Goal: Task Accomplishment & Management: Complete application form

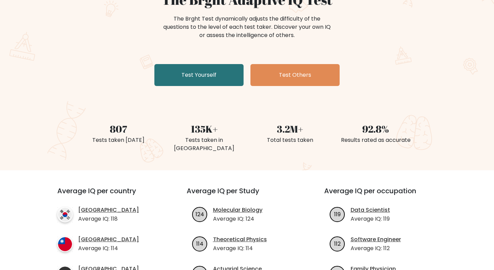
scroll to position [62, 0]
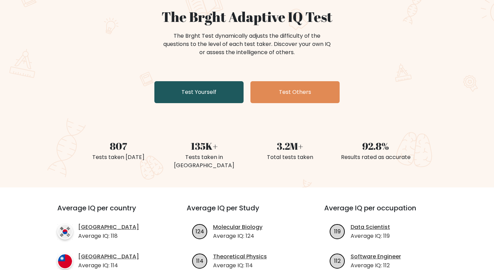
click at [195, 100] on link "Test Yourself" at bounding box center [198, 92] width 89 height 22
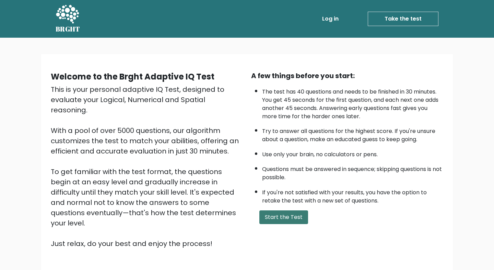
click at [270, 217] on button "Start the Test" at bounding box center [284, 218] width 49 height 14
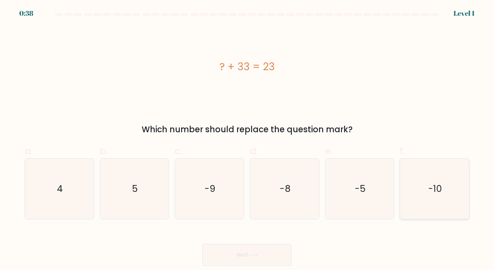
click at [431, 185] on text "-10" at bounding box center [435, 189] width 14 height 13
click at [247, 140] on input "f. -10" at bounding box center [247, 137] width 0 height 4
radio input "true"
click at [268, 252] on button "Next" at bounding box center [247, 255] width 89 height 22
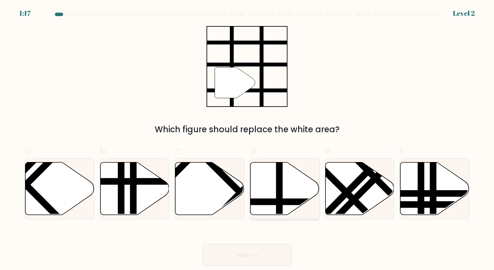
click at [280, 200] on line at bounding box center [280, 161] width 0 height 139
click at [247, 140] on input "d." at bounding box center [247, 137] width 0 height 4
radio input "true"
click at [249, 250] on button "Next" at bounding box center [247, 255] width 89 height 22
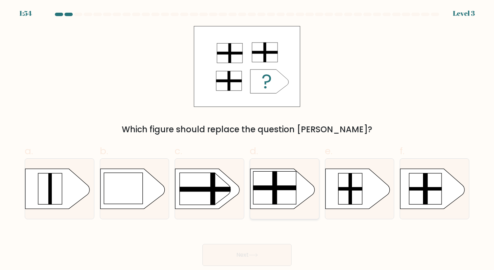
click at [276, 192] on rect at bounding box center [275, 187] width 5 height 33
click at [247, 140] on input "d." at bounding box center [247, 137] width 0 height 4
radio input "true"
click at [262, 256] on button "Next" at bounding box center [247, 255] width 89 height 22
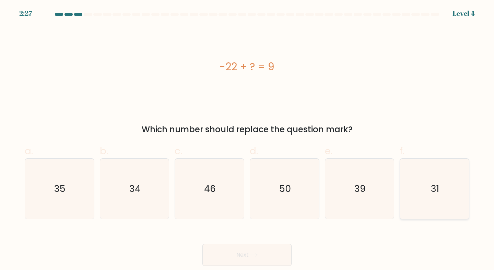
click at [427, 178] on icon "31" at bounding box center [434, 189] width 61 height 61
click at [247, 140] on input "f. 31" at bounding box center [247, 137] width 0 height 4
radio input "true"
click at [260, 252] on button "Next" at bounding box center [247, 255] width 89 height 22
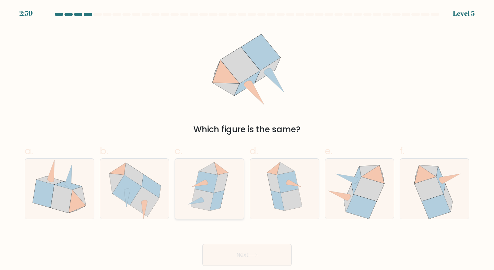
click at [220, 194] on icon at bounding box center [217, 201] width 14 height 20
click at [247, 140] on input "c." at bounding box center [247, 137] width 0 height 4
radio input "true"
click at [241, 255] on button "Next" at bounding box center [247, 255] width 89 height 22
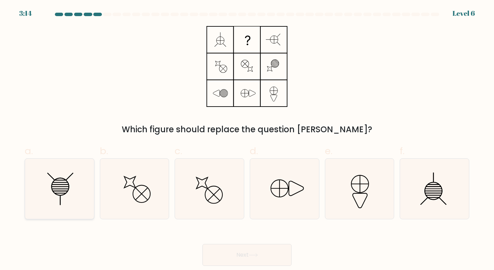
click at [67, 193] on icon at bounding box center [61, 187] width 18 height 18
click at [247, 140] on input "a." at bounding box center [247, 137] width 0 height 4
radio input "true"
click at [263, 257] on button "Next" at bounding box center [247, 255] width 89 height 22
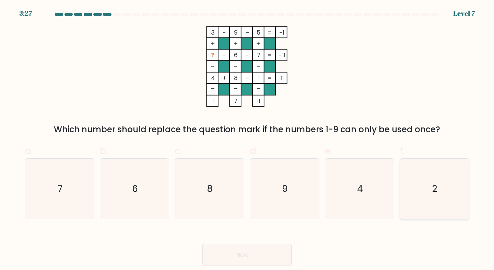
click at [444, 205] on icon "2" at bounding box center [434, 189] width 61 height 61
click at [247, 140] on input "f. 2" at bounding box center [247, 137] width 0 height 4
radio input "true"
click at [255, 256] on icon at bounding box center [253, 256] width 9 height 4
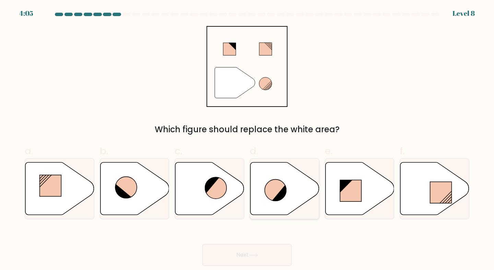
click at [288, 183] on icon at bounding box center [285, 188] width 69 height 53
click at [247, 140] on input "d." at bounding box center [247, 137] width 0 height 4
radio input "true"
click at [243, 254] on button "Next" at bounding box center [247, 255] width 89 height 22
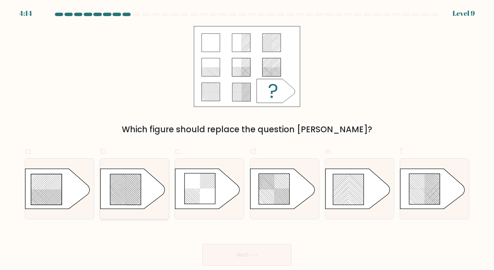
click at [133, 187] on rect at bounding box center [141, 195] width 272 height 264
click at [247, 140] on input "b." at bounding box center [247, 137] width 0 height 4
radio input "true"
click at [230, 257] on button "Next" at bounding box center [247, 255] width 89 height 22
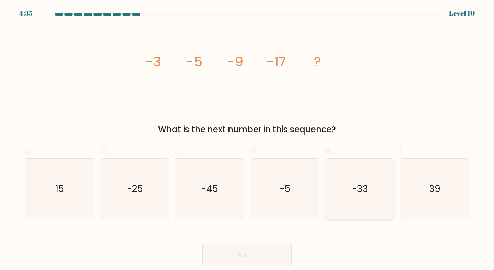
click at [346, 180] on icon "-33" at bounding box center [360, 189] width 61 height 61
click at [247, 140] on input "e. -33" at bounding box center [247, 137] width 0 height 4
radio input "true"
click at [266, 252] on button "Next" at bounding box center [247, 255] width 89 height 22
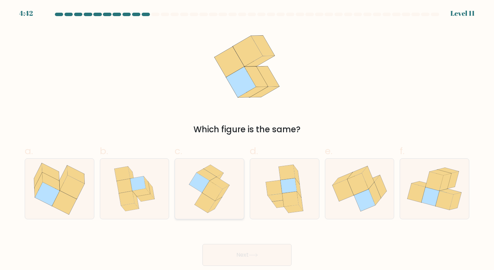
click at [218, 202] on icon at bounding box center [215, 205] width 14 height 15
click at [247, 140] on input "c." at bounding box center [247, 137] width 0 height 4
radio input "true"
click at [245, 257] on button "Next" at bounding box center [247, 255] width 89 height 22
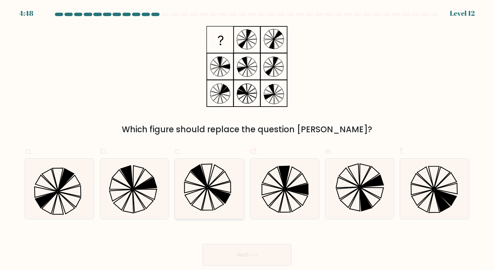
click at [222, 172] on icon at bounding box center [216, 176] width 16 height 22
click at [247, 140] on input "c." at bounding box center [247, 137] width 0 height 4
radio input "true"
click at [251, 256] on icon at bounding box center [253, 256] width 9 height 4
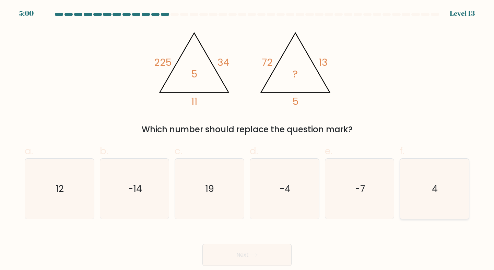
click at [432, 164] on icon "4" at bounding box center [434, 189] width 61 height 61
click at [247, 140] on input "f. 4" at bounding box center [247, 137] width 0 height 4
radio input "true"
click at [235, 252] on button "Next" at bounding box center [247, 255] width 89 height 22
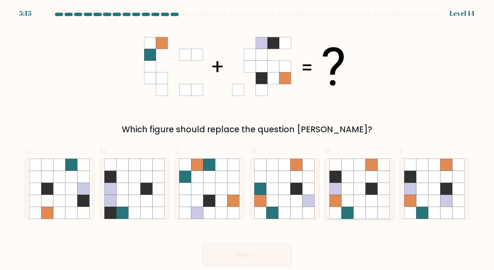
click at [381, 200] on icon at bounding box center [384, 201] width 12 height 12
click at [247, 140] on input "e." at bounding box center [247, 137] width 0 height 4
radio input "true"
click at [254, 260] on button "Next" at bounding box center [247, 255] width 89 height 22
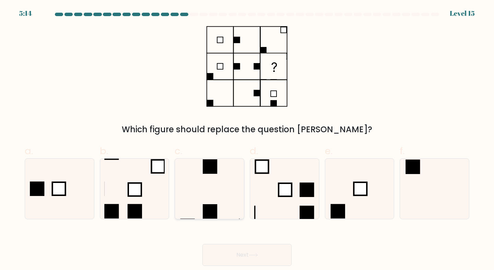
click at [210, 195] on icon at bounding box center [209, 189] width 61 height 61
click at [247, 140] on input "c." at bounding box center [247, 137] width 0 height 4
radio input "true"
click at [257, 257] on icon at bounding box center [253, 256] width 9 height 4
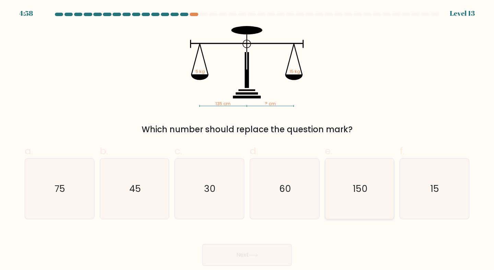
click at [371, 190] on icon "150" at bounding box center [360, 189] width 61 height 61
click at [247, 140] on input "e. 150" at bounding box center [247, 137] width 0 height 4
radio input "true"
click at [258, 257] on icon at bounding box center [253, 256] width 9 height 4
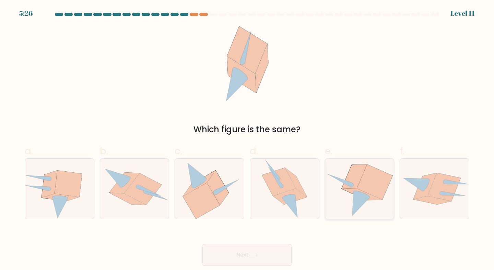
click at [391, 164] on icon at bounding box center [359, 189] width 67 height 61
click at [247, 140] on input "e." at bounding box center [247, 137] width 0 height 4
radio input "true"
click at [246, 260] on button "Next" at bounding box center [247, 255] width 89 height 22
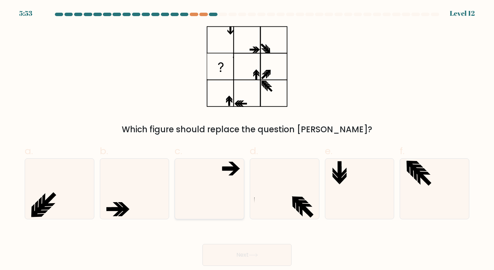
click at [224, 166] on icon at bounding box center [209, 189] width 61 height 61
click at [247, 140] on input "c." at bounding box center [247, 137] width 0 height 4
radio input "true"
click at [249, 259] on button "Next" at bounding box center [247, 255] width 89 height 22
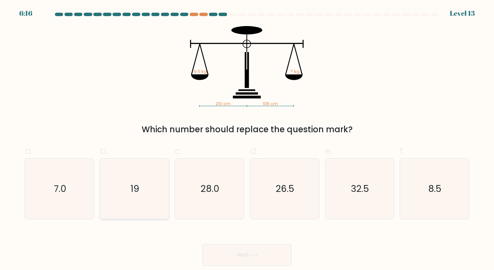
click at [147, 195] on icon "19" at bounding box center [134, 189] width 61 height 61
click at [247, 140] on input "b. 19" at bounding box center [247, 137] width 0 height 4
radio input "true"
click at [253, 250] on button "Next" at bounding box center [247, 255] width 89 height 22
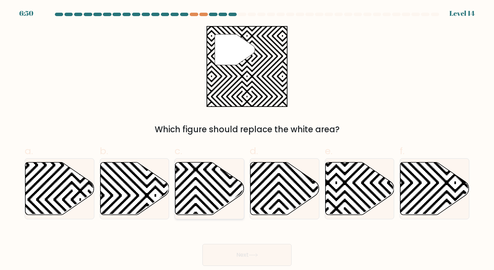
click at [218, 201] on icon at bounding box center [230, 161] width 139 height 139
click at [247, 140] on input "c." at bounding box center [247, 137] width 0 height 4
radio input "true"
click at [75, 199] on icon at bounding box center [59, 188] width 69 height 53
click at [247, 140] on input "a." at bounding box center [247, 137] width 0 height 4
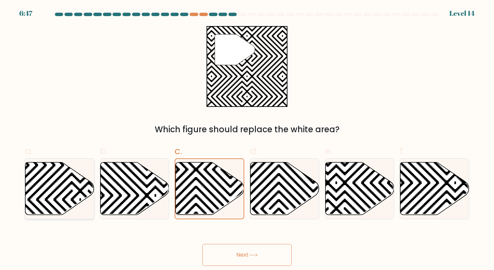
radio input "true"
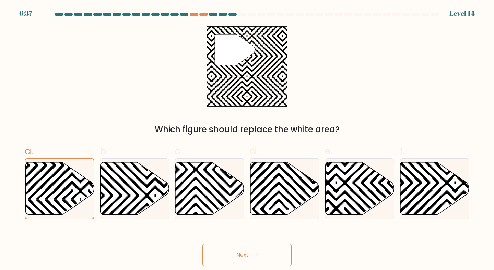
click at [225, 254] on button "Next" at bounding box center [247, 255] width 89 height 22
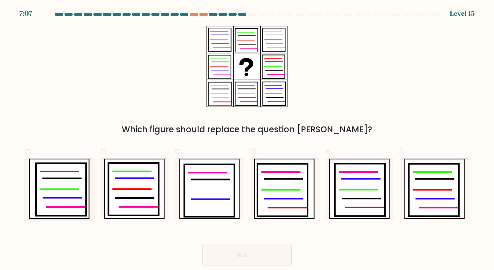
click at [69, 198] on icon at bounding box center [63, 198] width 38 height 0
click at [247, 140] on input "a." at bounding box center [247, 137] width 0 height 4
radio input "true"
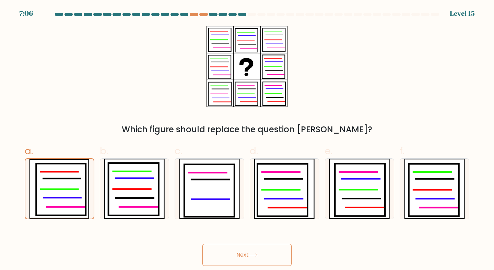
click at [249, 250] on button "Next" at bounding box center [247, 255] width 89 height 22
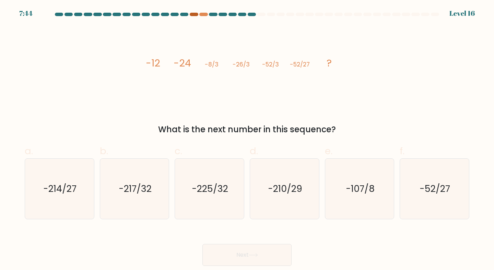
click at [194, 15] on div at bounding box center [194, 14] width 8 height 3
click at [76, 187] on text "-214/27" at bounding box center [60, 189] width 33 height 13
click at [247, 140] on input "a. -214/27" at bounding box center [247, 137] width 0 height 4
radio input "true"
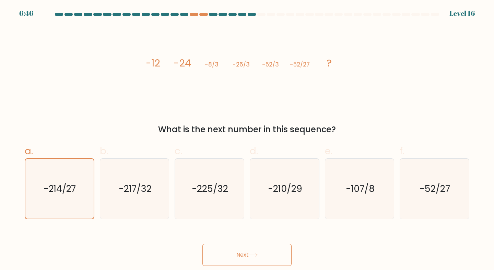
click at [235, 260] on button "Next" at bounding box center [247, 255] width 89 height 22
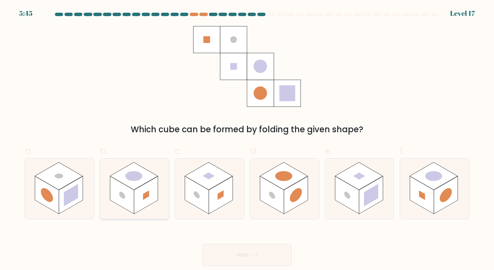
click at [117, 188] on rect at bounding box center [122, 195] width 24 height 38
click at [247, 140] on input "b." at bounding box center [247, 137] width 0 height 4
radio input "true"
click at [230, 253] on button "Next" at bounding box center [247, 255] width 89 height 22
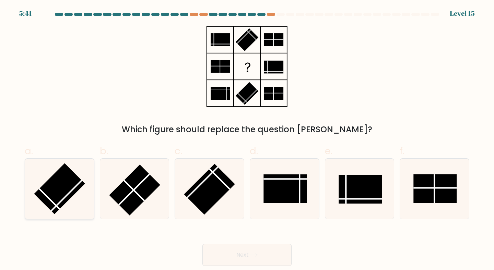
click at [78, 184] on line at bounding box center [66, 196] width 31 height 31
click at [247, 140] on input "a." at bounding box center [247, 137] width 0 height 4
radio input "true"
click at [194, 186] on rect at bounding box center [209, 189] width 51 height 51
click at [247, 140] on input "c." at bounding box center [247, 137] width 0 height 4
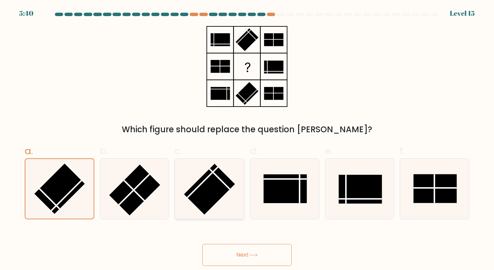
radio input "true"
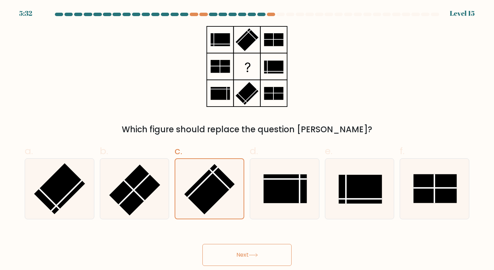
click at [223, 249] on button "Next" at bounding box center [247, 255] width 89 height 22
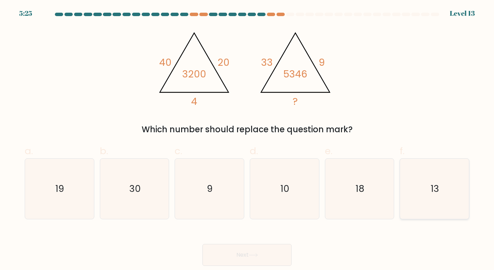
click at [435, 185] on text "13" at bounding box center [435, 189] width 8 height 13
click at [247, 140] on input "f. 13" at bounding box center [247, 137] width 0 height 4
radio input "true"
click at [261, 254] on button "Next" at bounding box center [247, 255] width 89 height 22
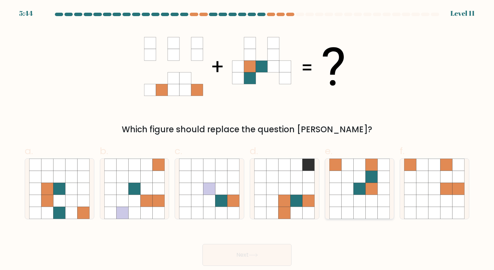
click at [371, 191] on icon at bounding box center [372, 189] width 12 height 12
click at [247, 140] on input "e." at bounding box center [247, 137] width 0 height 4
radio input "true"
click at [260, 253] on button "Next" at bounding box center [247, 255] width 89 height 22
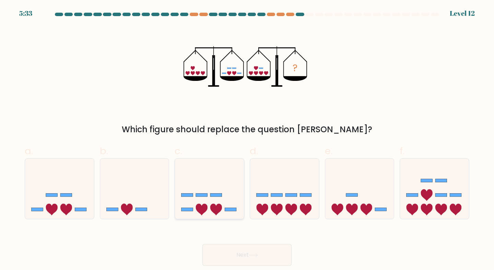
click at [208, 189] on icon at bounding box center [209, 189] width 69 height 57
click at [247, 140] on input "c." at bounding box center [247, 137] width 0 height 4
radio input "true"
click at [234, 262] on button "Next" at bounding box center [247, 255] width 89 height 22
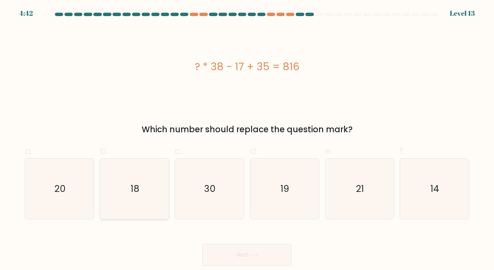
click at [134, 188] on text "18" at bounding box center [135, 189] width 9 height 13
click at [247, 140] on input "b. 18" at bounding box center [247, 137] width 0 height 4
radio input "true"
click at [244, 250] on button "Next" at bounding box center [247, 255] width 89 height 22
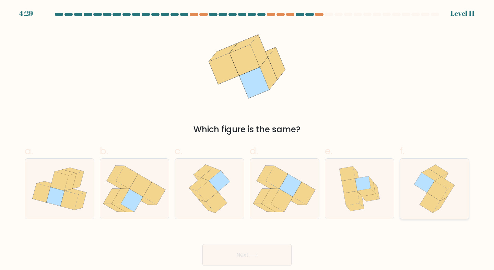
click at [426, 185] on icon at bounding box center [425, 183] width 20 height 20
click at [247, 140] on input "f." at bounding box center [247, 137] width 0 height 4
radio input "true"
click at [255, 257] on icon at bounding box center [253, 256] width 9 height 4
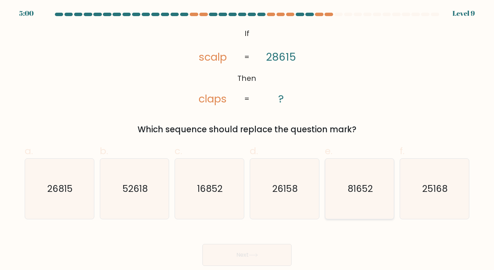
click at [367, 191] on text "81652" at bounding box center [360, 189] width 25 height 13
click at [247, 140] on input "e. 81652" at bounding box center [247, 137] width 0 height 4
radio input "true"
click at [238, 255] on button "Next" at bounding box center [247, 255] width 89 height 22
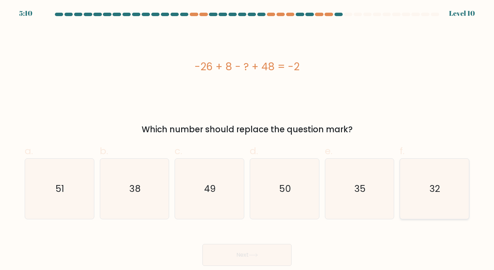
click at [451, 193] on icon "32" at bounding box center [434, 189] width 61 height 61
click at [247, 140] on input "f. 32" at bounding box center [247, 137] width 0 height 4
radio input "true"
click at [267, 254] on button "Next" at bounding box center [247, 255] width 89 height 22
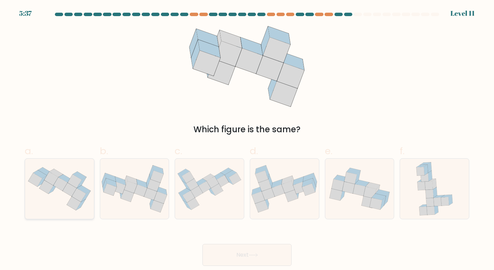
click at [65, 186] on icon at bounding box center [61, 184] width 14 height 14
click at [247, 140] on input "a." at bounding box center [247, 137] width 0 height 4
radio input "true"
click at [259, 253] on button "Next" at bounding box center [247, 255] width 89 height 22
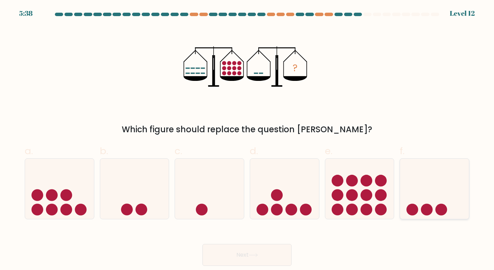
click at [427, 193] on icon at bounding box center [434, 189] width 69 height 57
click at [247, 140] on input "f." at bounding box center [247, 137] width 0 height 4
radio input "true"
click at [247, 255] on button "Next" at bounding box center [247, 255] width 89 height 22
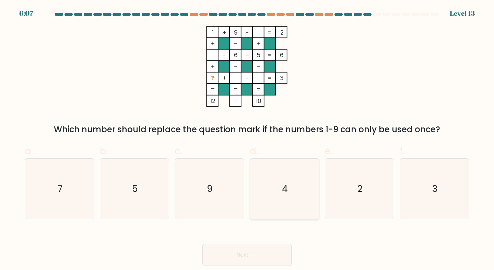
click at [275, 184] on icon "4" at bounding box center [284, 189] width 61 height 61
click at [247, 140] on input "d. 4" at bounding box center [247, 137] width 0 height 4
radio input "true"
click at [239, 253] on button "Next" at bounding box center [247, 255] width 89 height 22
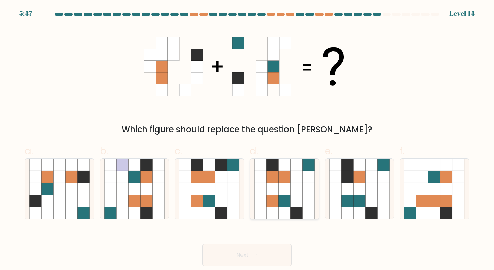
click at [299, 187] on icon at bounding box center [297, 189] width 12 height 12
click at [247, 140] on input "d." at bounding box center [247, 137] width 0 height 4
radio input "true"
click at [236, 256] on button "Next" at bounding box center [247, 255] width 89 height 22
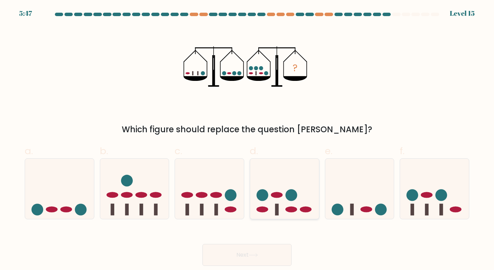
click at [270, 201] on icon at bounding box center [284, 189] width 69 height 57
click at [247, 140] on input "d." at bounding box center [247, 137] width 0 height 4
radio input "true"
click at [240, 262] on button "Next" at bounding box center [247, 255] width 89 height 22
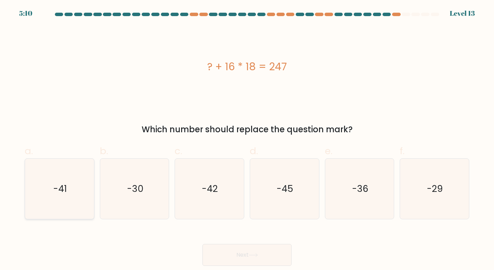
click at [60, 207] on icon "-41" at bounding box center [59, 189] width 61 height 61
click at [247, 140] on input "a. -41" at bounding box center [247, 137] width 0 height 4
radio input "true"
click at [235, 250] on button "Next" at bounding box center [247, 255] width 89 height 22
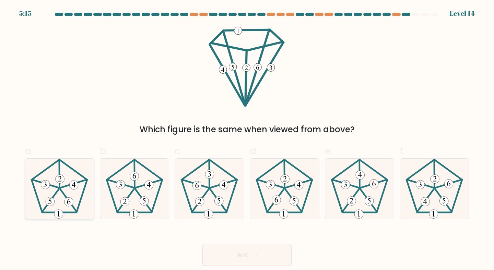
click at [72, 180] on icon at bounding box center [59, 189] width 61 height 61
click at [247, 140] on input "a." at bounding box center [247, 137] width 0 height 4
radio input "true"
click at [298, 190] on icon at bounding box center [284, 189] width 61 height 61
click at [247, 140] on input "d." at bounding box center [247, 137] width 0 height 4
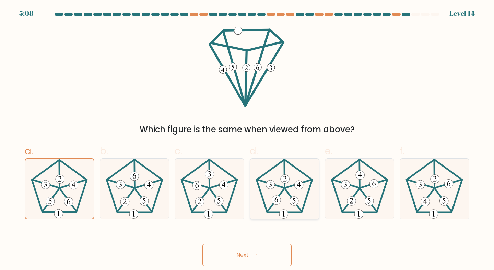
radio input "true"
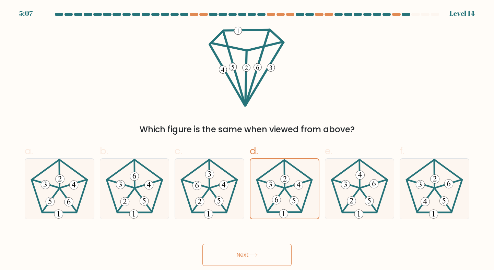
click at [255, 254] on button "Next" at bounding box center [247, 255] width 89 height 22
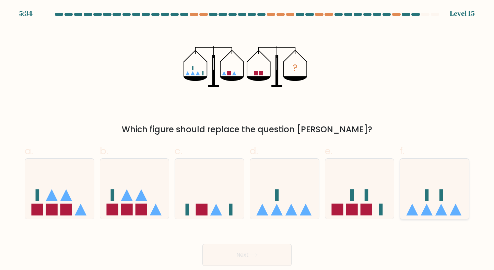
click at [434, 199] on icon at bounding box center [434, 189] width 69 height 57
click at [247, 140] on input "f." at bounding box center [247, 137] width 0 height 4
radio input "true"
click at [275, 255] on button "Next" at bounding box center [247, 255] width 89 height 22
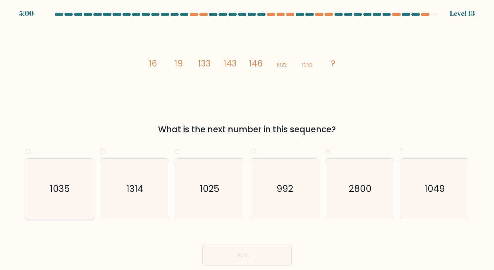
click at [47, 176] on icon "1035" at bounding box center [59, 189] width 61 height 61
click at [247, 140] on input "a. 1035" at bounding box center [247, 137] width 0 height 4
radio input "true"
click at [233, 257] on button "Next" at bounding box center [247, 255] width 89 height 22
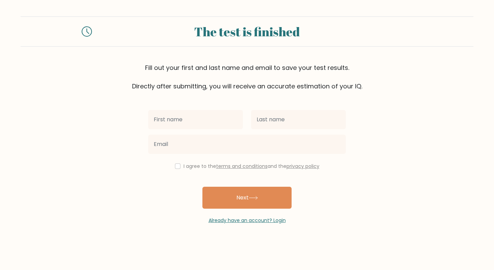
click at [200, 118] on input "text" at bounding box center [195, 119] width 95 height 19
type input "[PERSON_NAME]"
click at [196, 159] on div "Ramona I agree to the terms and conditions and the privacy policy Next Already …" at bounding box center [247, 158] width 206 height 134
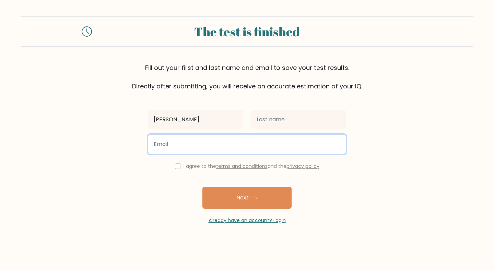
click at [193, 148] on input "email" at bounding box center [247, 144] width 198 height 19
type input "dragonnxia@gmail.com"
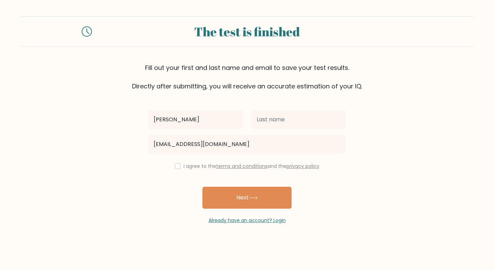
click at [179, 165] on div "I agree to the terms and conditions and the privacy policy" at bounding box center [247, 166] width 206 height 8
click at [175, 166] on input "checkbox" at bounding box center [177, 166] width 5 height 5
checkbox input "true"
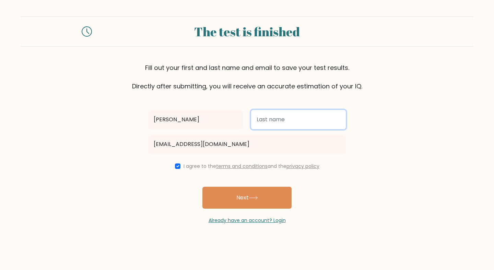
click at [267, 125] on input "text" at bounding box center [298, 119] width 95 height 19
type input "Camp"
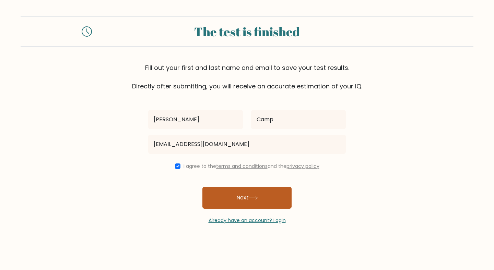
click at [252, 196] on icon at bounding box center [253, 198] width 9 height 4
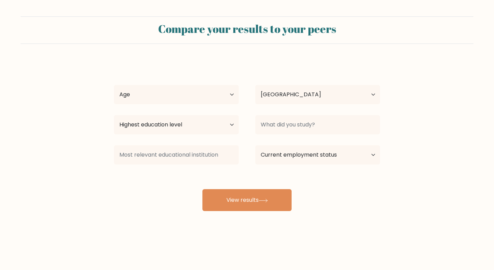
select select "US"
click at [211, 96] on select "Age Under [DEMOGRAPHIC_DATA] [DEMOGRAPHIC_DATA] [DEMOGRAPHIC_DATA] [DEMOGRAPHIC…" at bounding box center [176, 94] width 125 height 19
select select "18_24"
click at [114, 85] on select "Age Under [DEMOGRAPHIC_DATA] [DEMOGRAPHIC_DATA] [DEMOGRAPHIC_DATA] [DEMOGRAPHIC…" at bounding box center [176, 94] width 125 height 19
click at [205, 128] on select "Highest education level No schooling Primary Lower Secondary Upper Secondary Oc…" at bounding box center [176, 124] width 125 height 19
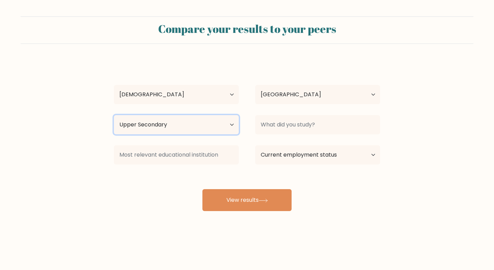
click at [114, 115] on select "Highest education level No schooling Primary Lower Secondary Upper Secondary Oc…" at bounding box center [176, 124] width 125 height 19
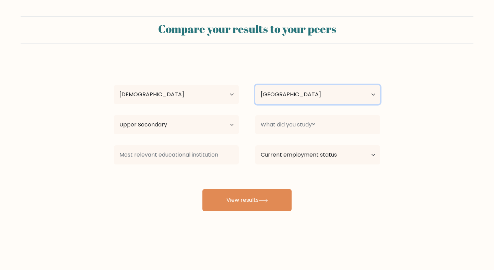
click at [291, 97] on select "Country [GEOGRAPHIC_DATA] [GEOGRAPHIC_DATA] [GEOGRAPHIC_DATA] [US_STATE] [GEOGR…" at bounding box center [317, 94] width 125 height 19
click at [255, 85] on select "Country [GEOGRAPHIC_DATA] [GEOGRAPHIC_DATA] [GEOGRAPHIC_DATA] [US_STATE] [GEOGR…" at bounding box center [317, 94] width 125 height 19
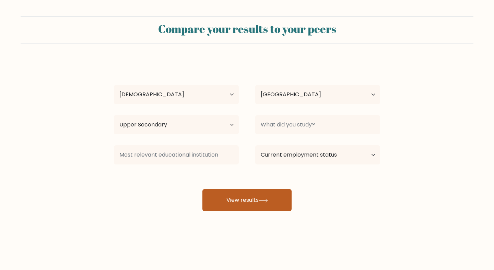
click at [246, 199] on button "View results" at bounding box center [247, 200] width 89 height 22
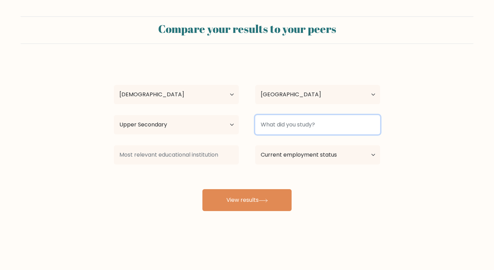
click at [293, 129] on input at bounding box center [317, 124] width 125 height 19
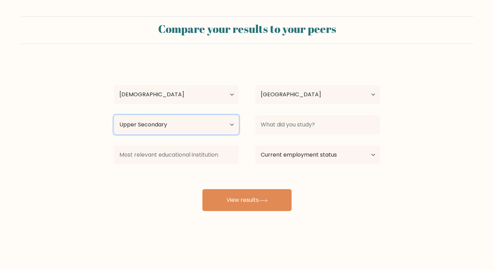
click at [218, 123] on select "Highest education level No schooling Primary Lower Secondary Upper Secondary Oc…" at bounding box center [176, 124] width 125 height 19
click at [114, 115] on select "Highest education level No schooling Primary Lower Secondary Upper Secondary Oc…" at bounding box center [176, 124] width 125 height 19
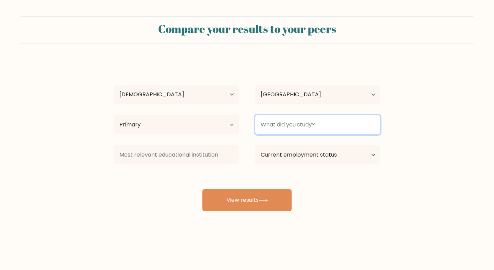
click at [277, 126] on input at bounding box center [317, 124] width 125 height 19
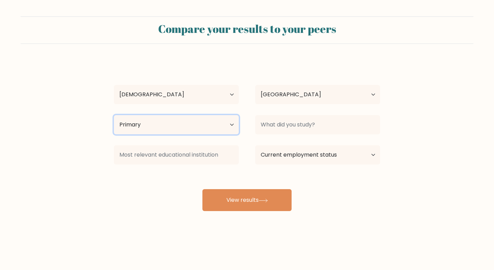
click at [228, 129] on select "Highest education level No schooling Primary Lower Secondary Upper Secondary Oc…" at bounding box center [176, 124] width 125 height 19
click at [114, 115] on select "Highest education level No schooling Primary Lower Secondary Upper Secondary Oc…" at bounding box center [176, 124] width 125 height 19
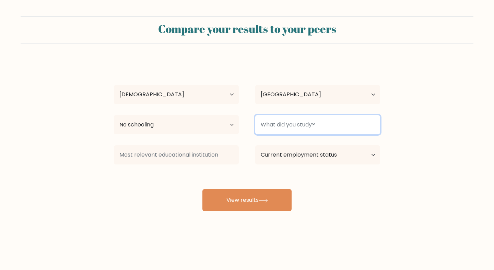
click at [302, 125] on input at bounding box center [317, 124] width 125 height 19
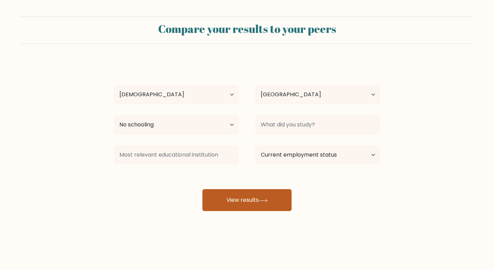
click at [261, 201] on button "View results" at bounding box center [247, 200] width 89 height 22
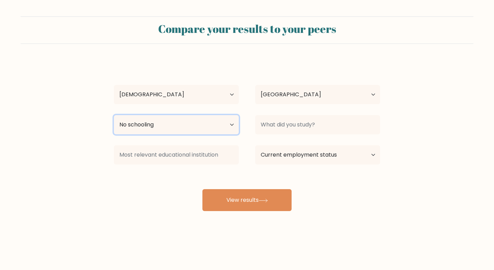
click at [228, 126] on select "Highest education level No schooling Primary Lower Secondary Upper Secondary Oc…" at bounding box center [176, 124] width 125 height 19
select select "lower_secondary"
click at [114, 115] on select "Highest education level No schooling Primary Lower Secondary Upper Secondary Oc…" at bounding box center [176, 124] width 125 height 19
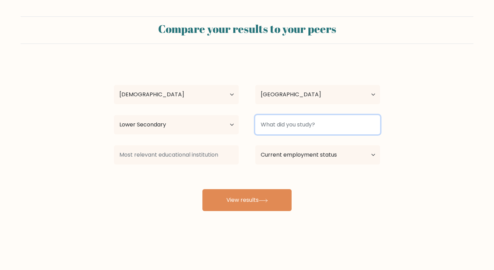
click at [274, 126] on input at bounding box center [317, 124] width 125 height 19
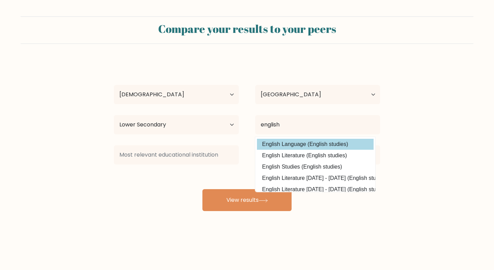
click at [281, 141] on option "English Language (English studies)" at bounding box center [315, 144] width 117 height 11
type input "English Language"
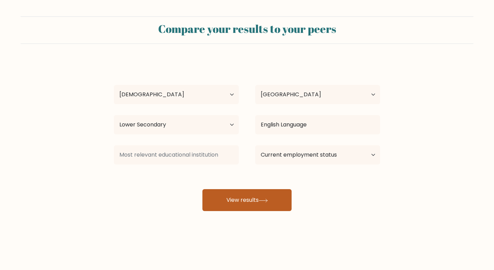
click at [252, 196] on button "View results" at bounding box center [247, 200] width 89 height 22
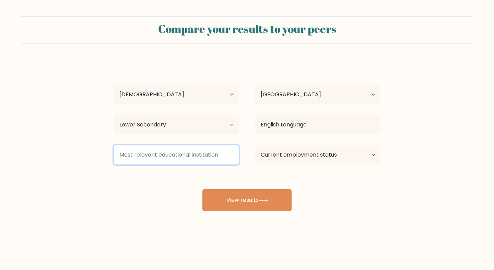
click at [189, 154] on input at bounding box center [176, 155] width 125 height 19
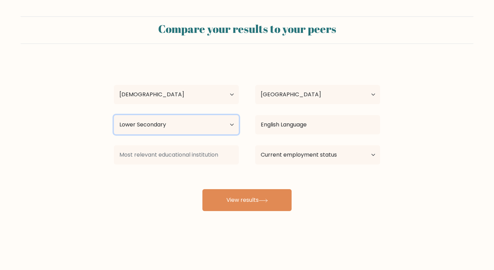
click at [192, 126] on select "Highest education level No schooling Primary Lower Secondary Upper Secondary Oc…" at bounding box center [176, 124] width 125 height 19
click at [114, 115] on select "Highest education level No schooling Primary Lower Secondary Upper Secondary Oc…" at bounding box center [176, 124] width 125 height 19
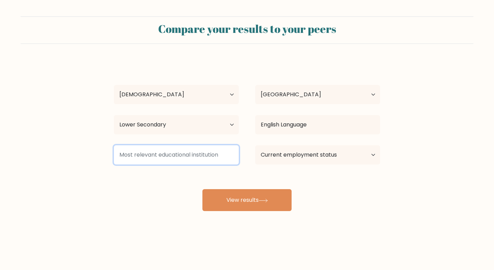
click at [171, 153] on input at bounding box center [176, 155] width 125 height 19
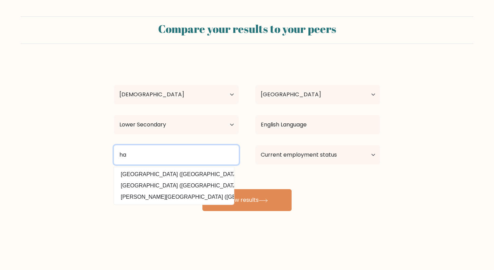
type input "h"
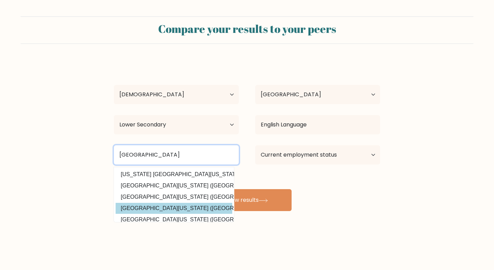
type input "university of califo"
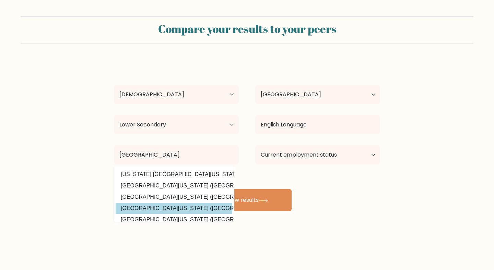
click at [166, 209] on div "Ramona Camp Age Under 18 years old 18-24 years old 25-34 years old 35-44 years …" at bounding box center [247, 135] width 275 height 151
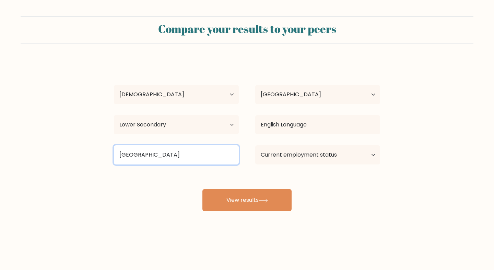
click at [186, 152] on input "university of califo" at bounding box center [176, 155] width 125 height 19
click at [178, 154] on input "university of califo" at bounding box center [176, 155] width 125 height 19
drag, startPoint x: 178, startPoint y: 154, endPoint x: 101, endPoint y: 154, distance: 76.5
click at [101, 154] on form "Compare your results to your peers Ramona Camp Age Under 18 years old 18-24 yea…" at bounding box center [247, 113] width 494 height 195
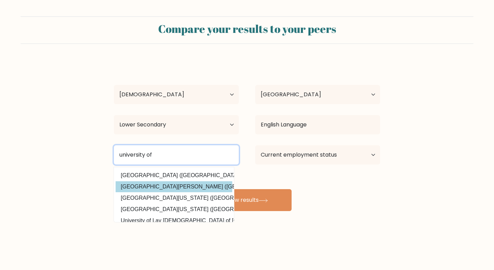
scroll to position [25, 0]
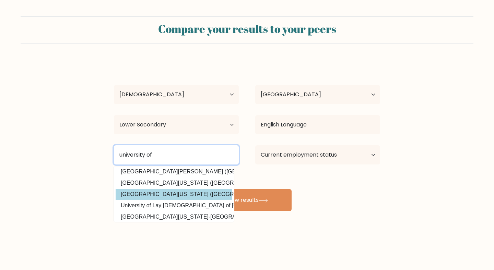
type input "university of"
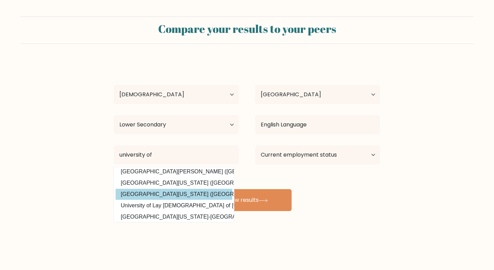
click at [165, 199] on div "Ramona Camp Age Under 18 years old 18-24 years old 25-34 years old 35-44 years …" at bounding box center [247, 135] width 275 height 151
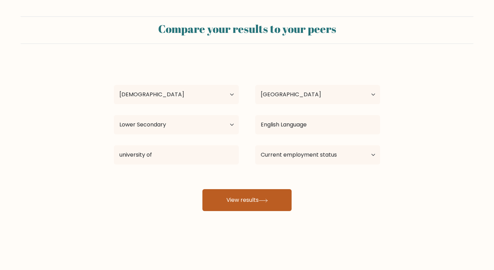
click at [232, 207] on button "View results" at bounding box center [247, 200] width 89 height 22
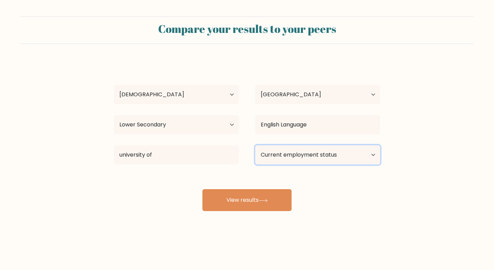
click at [302, 150] on select "Current employment status Employed Student Retired Other / prefer not to answer" at bounding box center [317, 155] width 125 height 19
select select "student"
click at [255, 146] on select "Current employment status Employed Student Retired Other / prefer not to answer" at bounding box center [317, 155] width 125 height 19
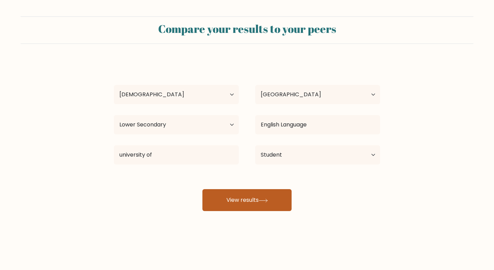
click at [231, 201] on button "View results" at bounding box center [247, 200] width 89 height 22
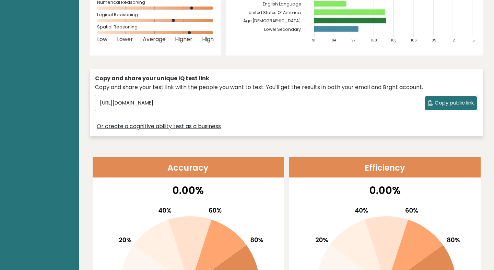
scroll to position [141, 0]
